Goal: Navigation & Orientation: Find specific page/section

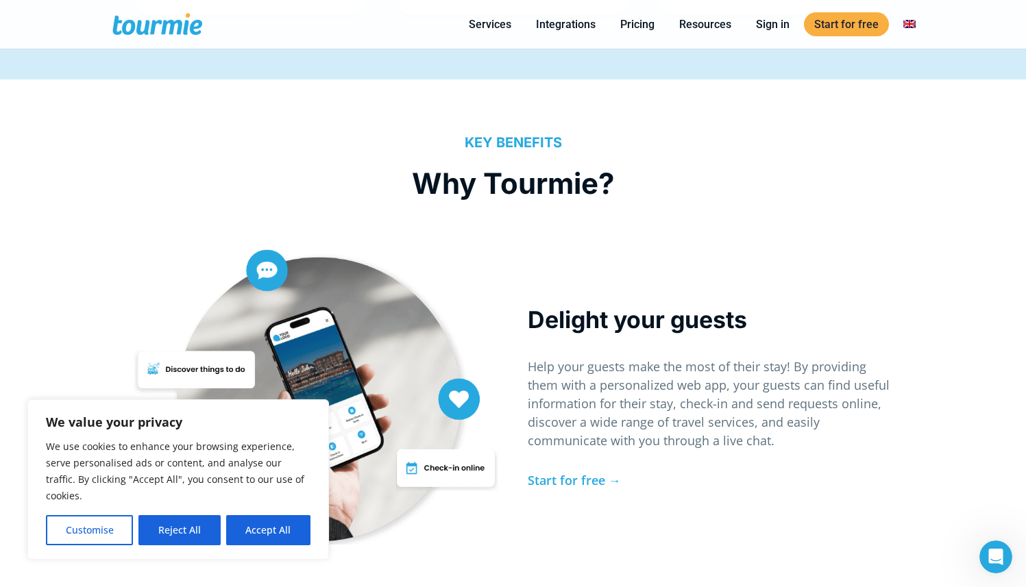
scroll to position [2749, 0]
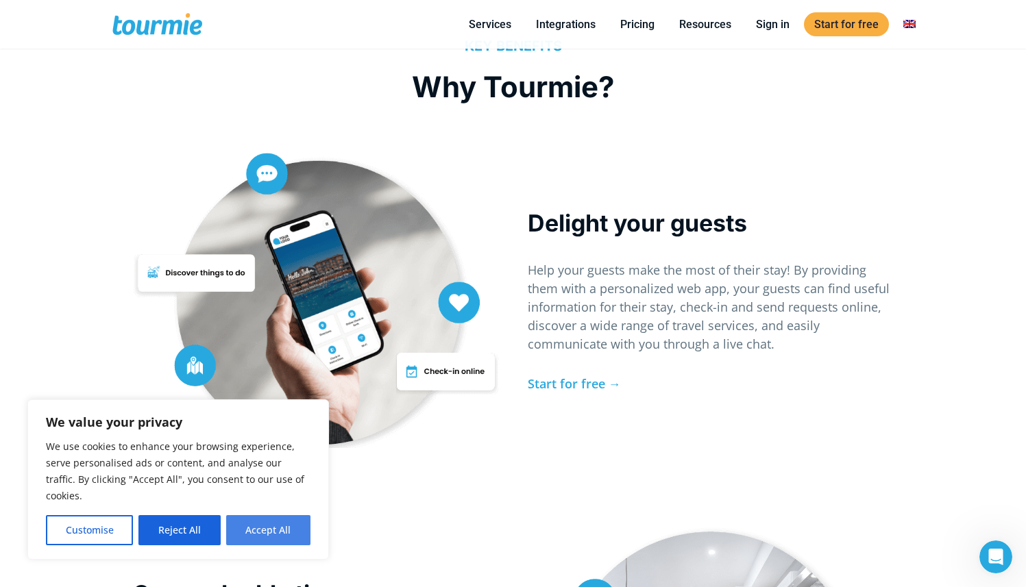
click at [262, 532] on button "Accept All" at bounding box center [268, 530] width 84 height 30
checkbox input "true"
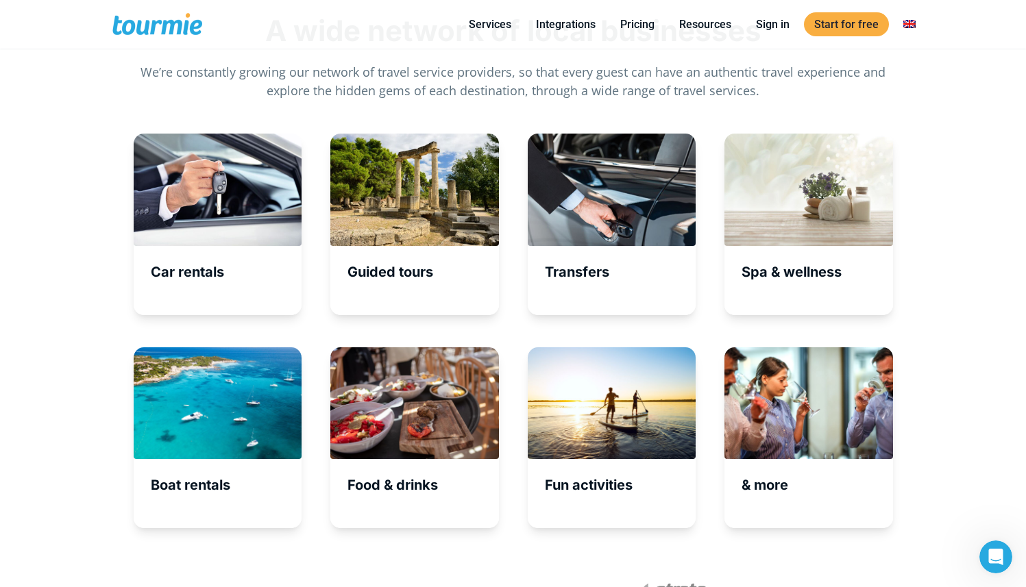
scroll to position [4421, 0]
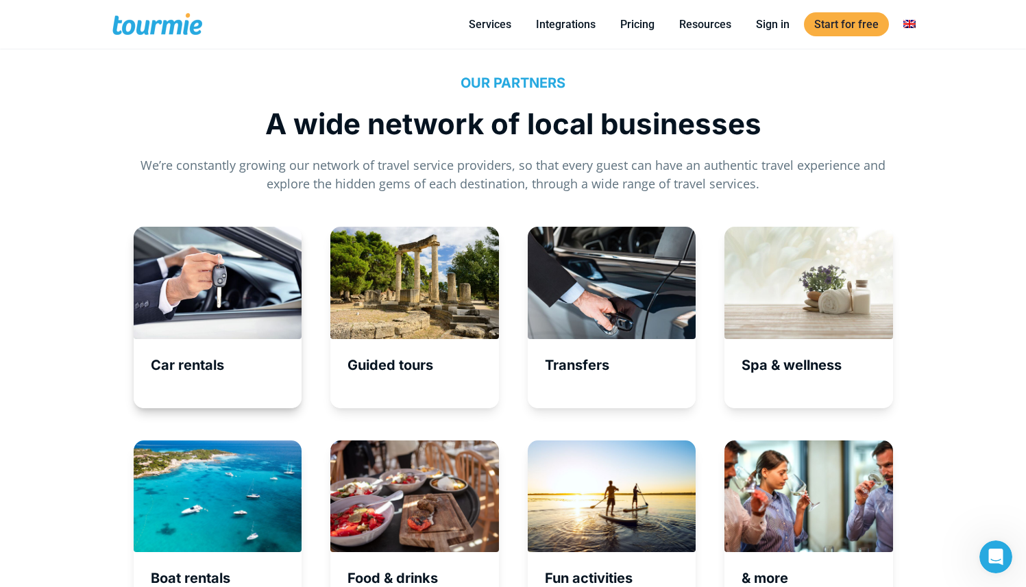
click at [223, 289] on div at bounding box center [218, 283] width 169 height 112
click at [210, 365] on h5 "Car rentals" at bounding box center [226, 365] width 151 height 17
click at [204, 278] on div at bounding box center [218, 283] width 169 height 112
click at [205, 351] on div "Car rentals" at bounding box center [218, 318] width 169 height 182
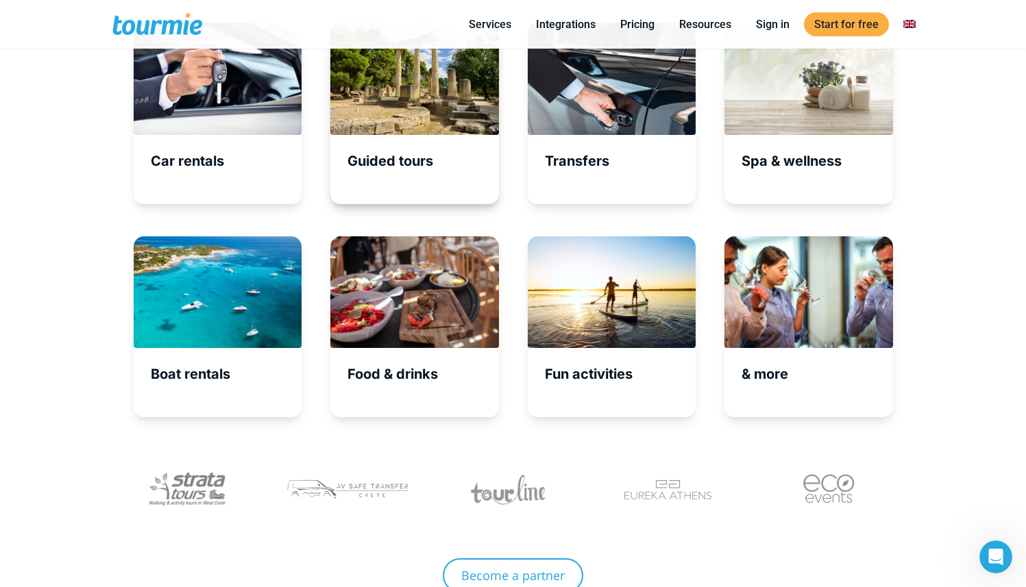
scroll to position [4635, 0]
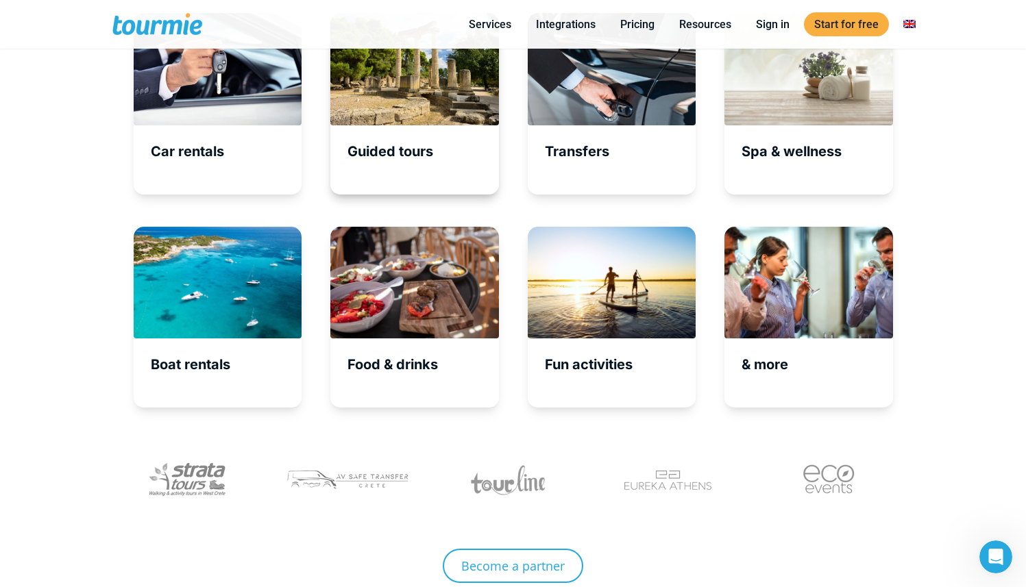
click at [418, 289] on div at bounding box center [414, 283] width 169 height 112
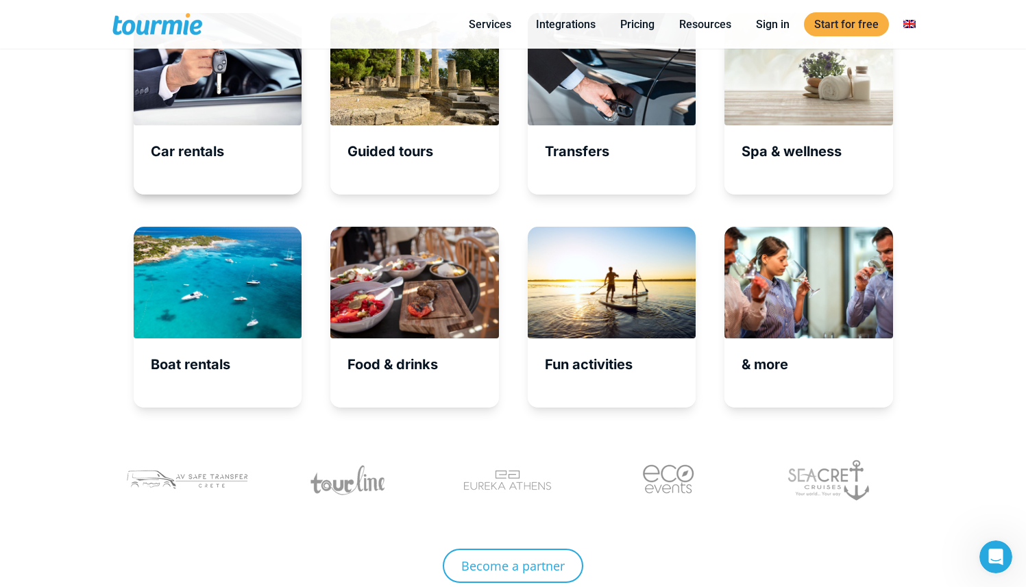
click at [204, 139] on div "Car rentals" at bounding box center [218, 104] width 169 height 182
click at [204, 86] on div at bounding box center [218, 69] width 169 height 112
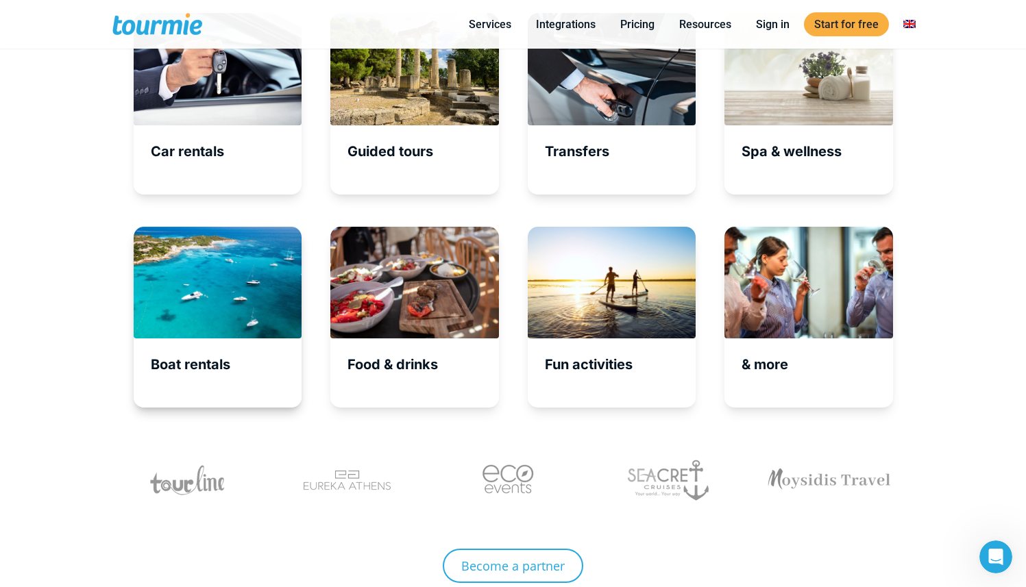
click at [208, 337] on div at bounding box center [218, 283] width 169 height 112
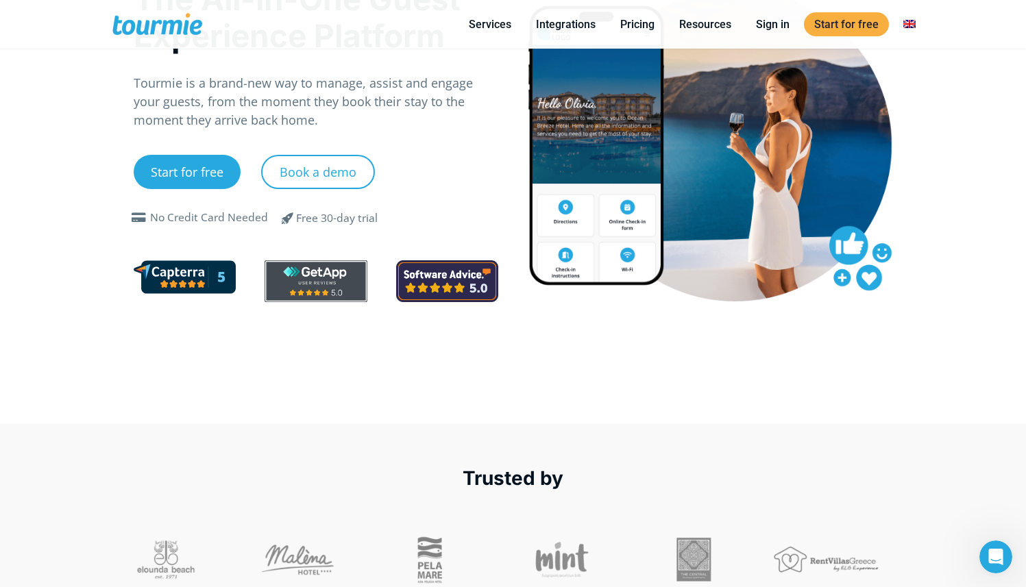
scroll to position [0, 0]
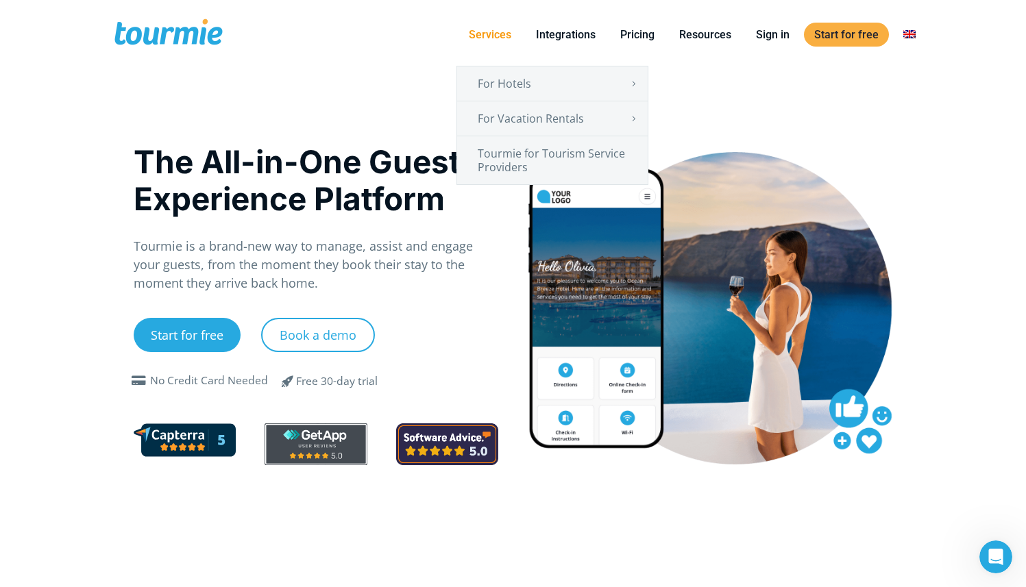
click at [484, 32] on link "Services" at bounding box center [490, 34] width 63 height 17
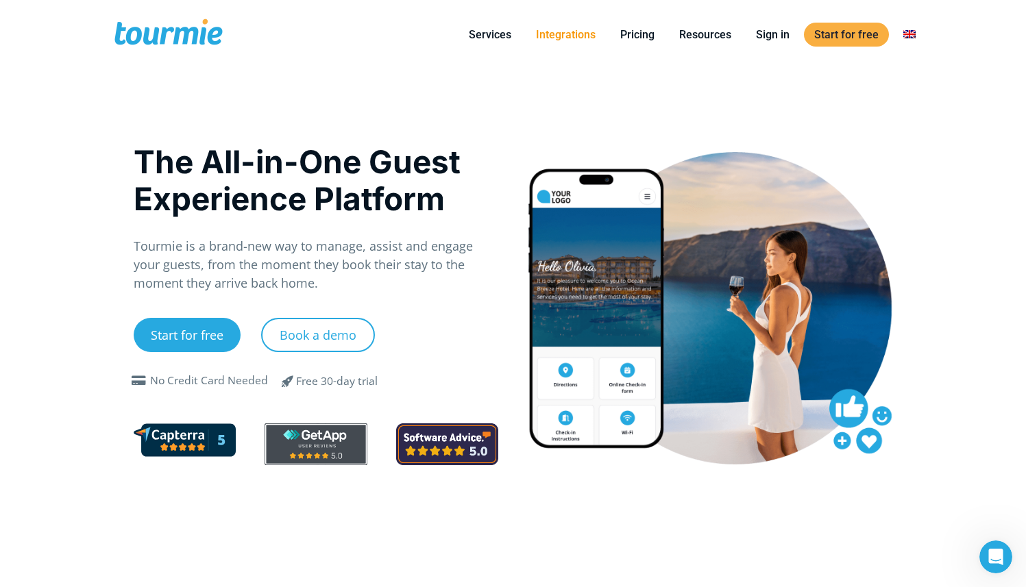
click at [557, 33] on link "Integrations" at bounding box center [566, 34] width 80 height 17
